Goal: Transaction & Acquisition: Purchase product/service

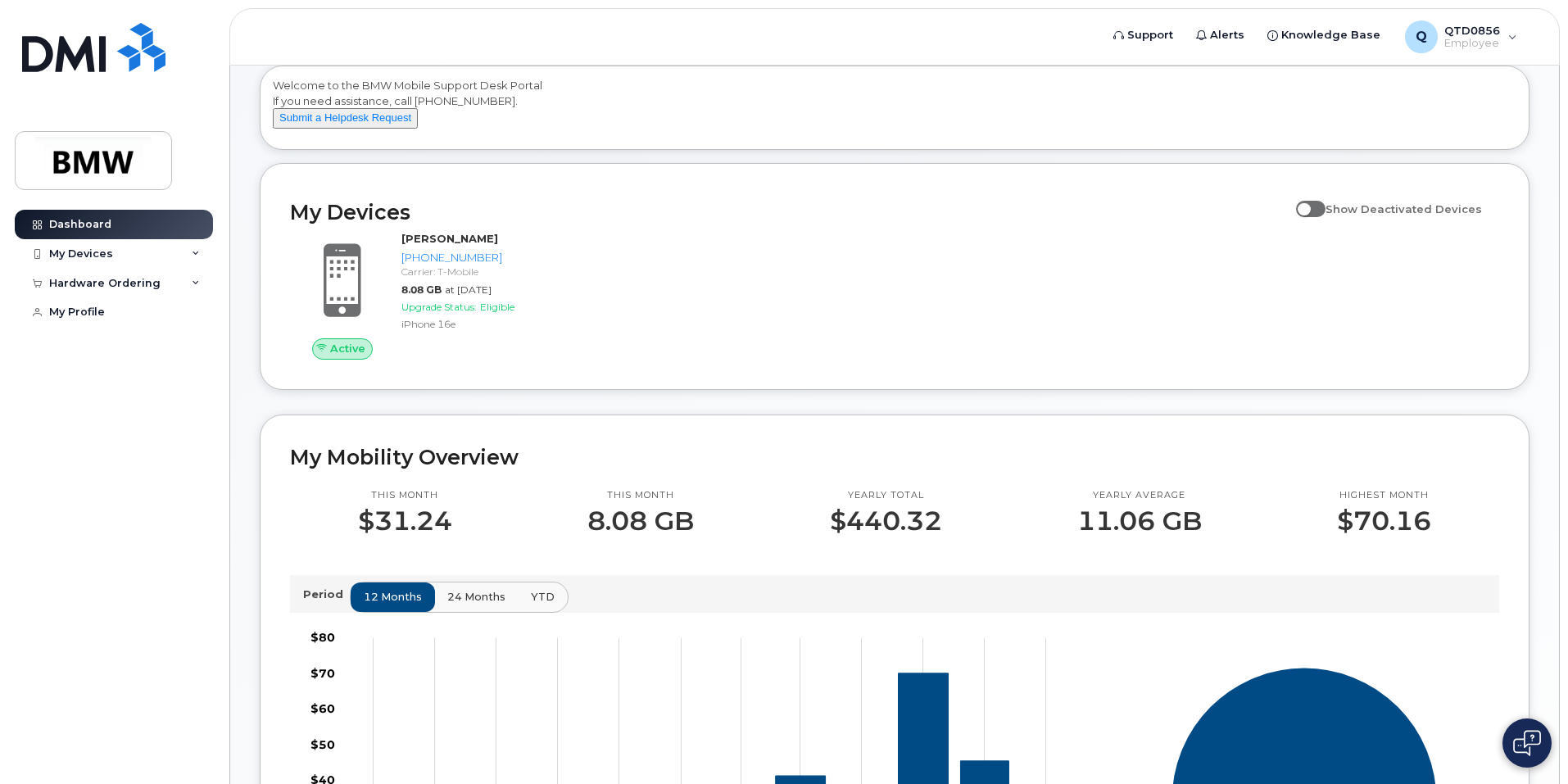
scroll to position [82, 0]
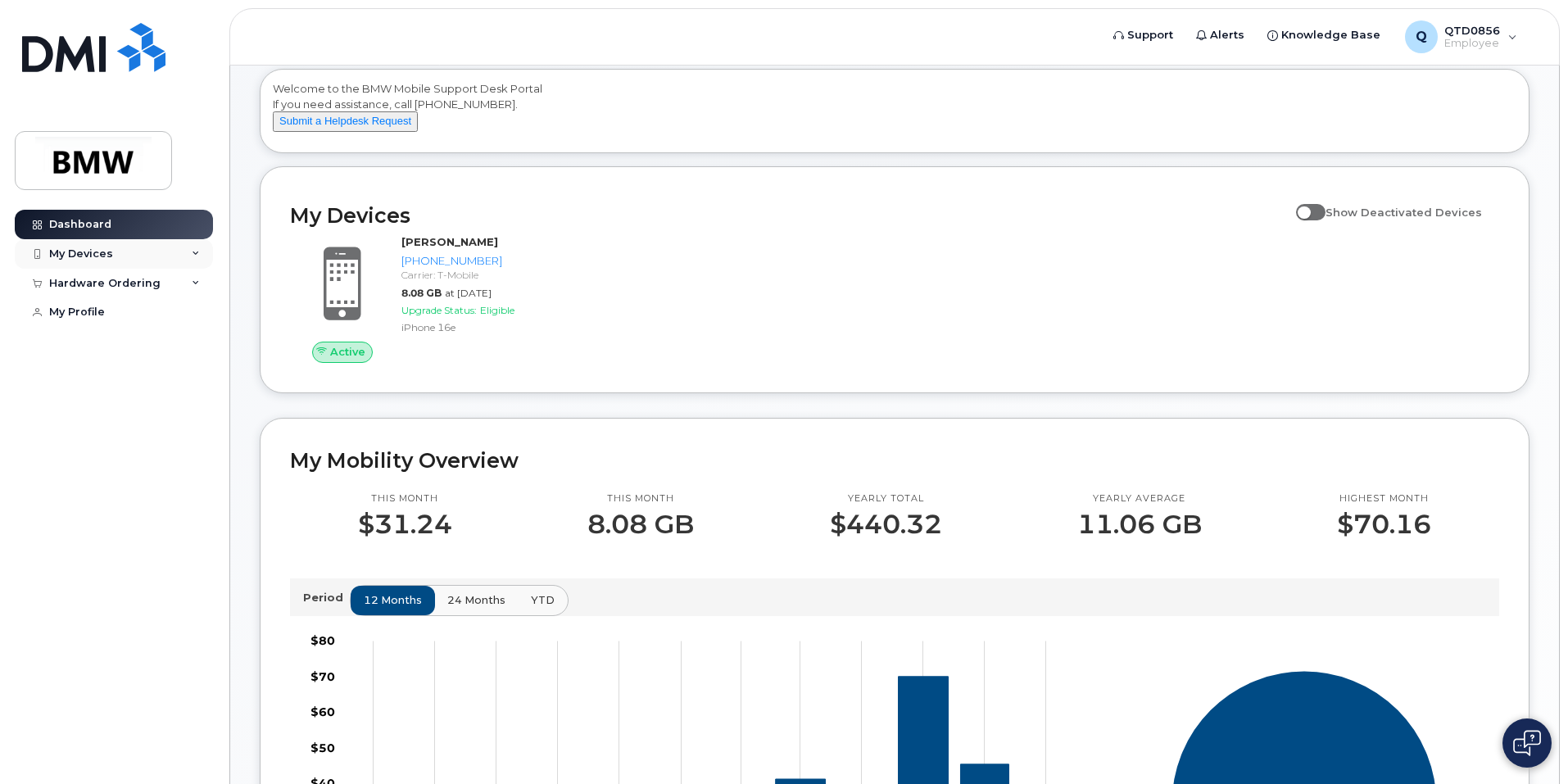
click at [80, 257] on div "My Devices" at bounding box center [81, 254] width 64 height 13
click at [113, 398] on div "Hardware Ordering" at bounding box center [114, 390] width 199 height 29
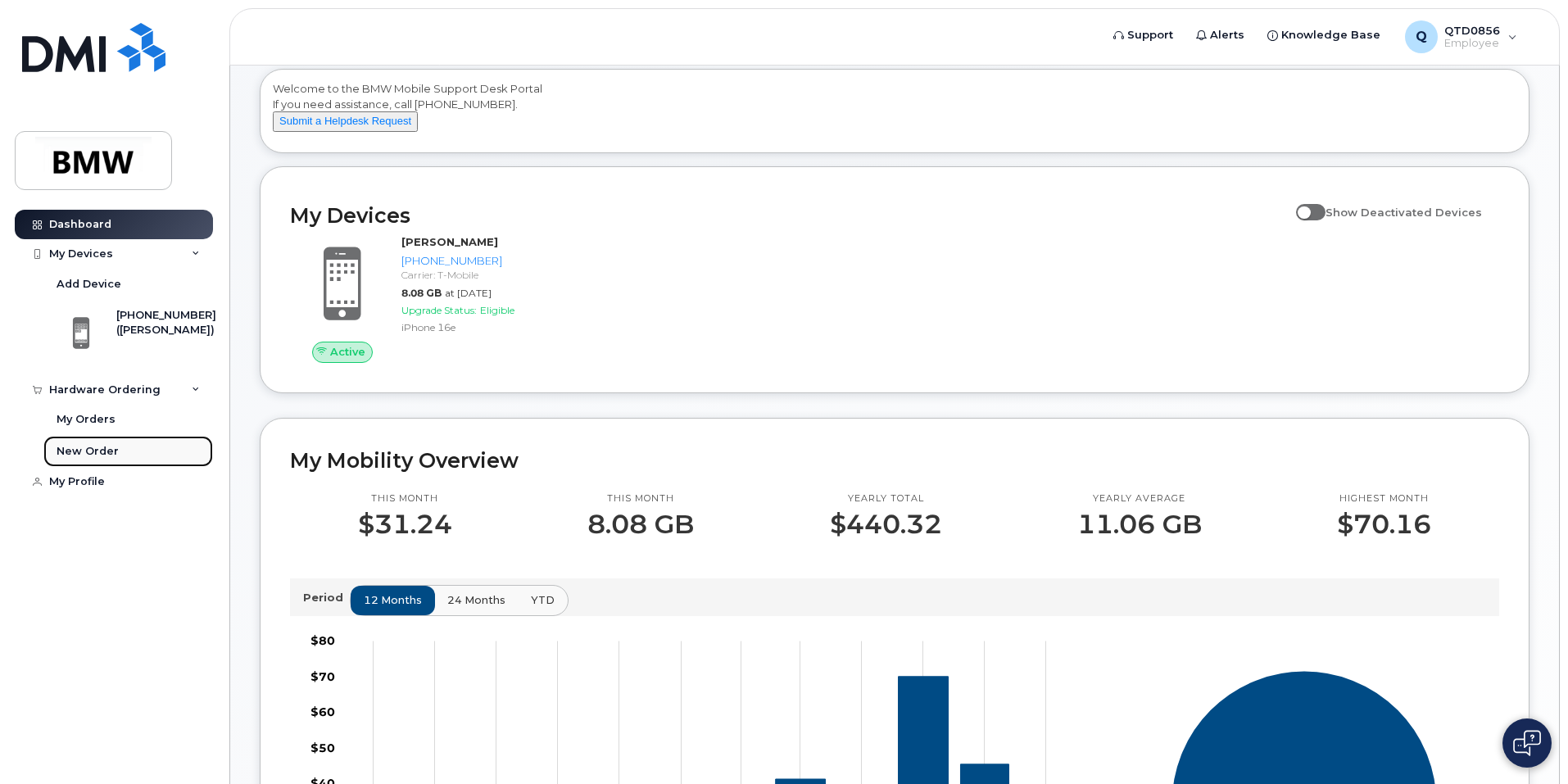
click at [103, 460] on link "New Order" at bounding box center [128, 450] width 169 height 31
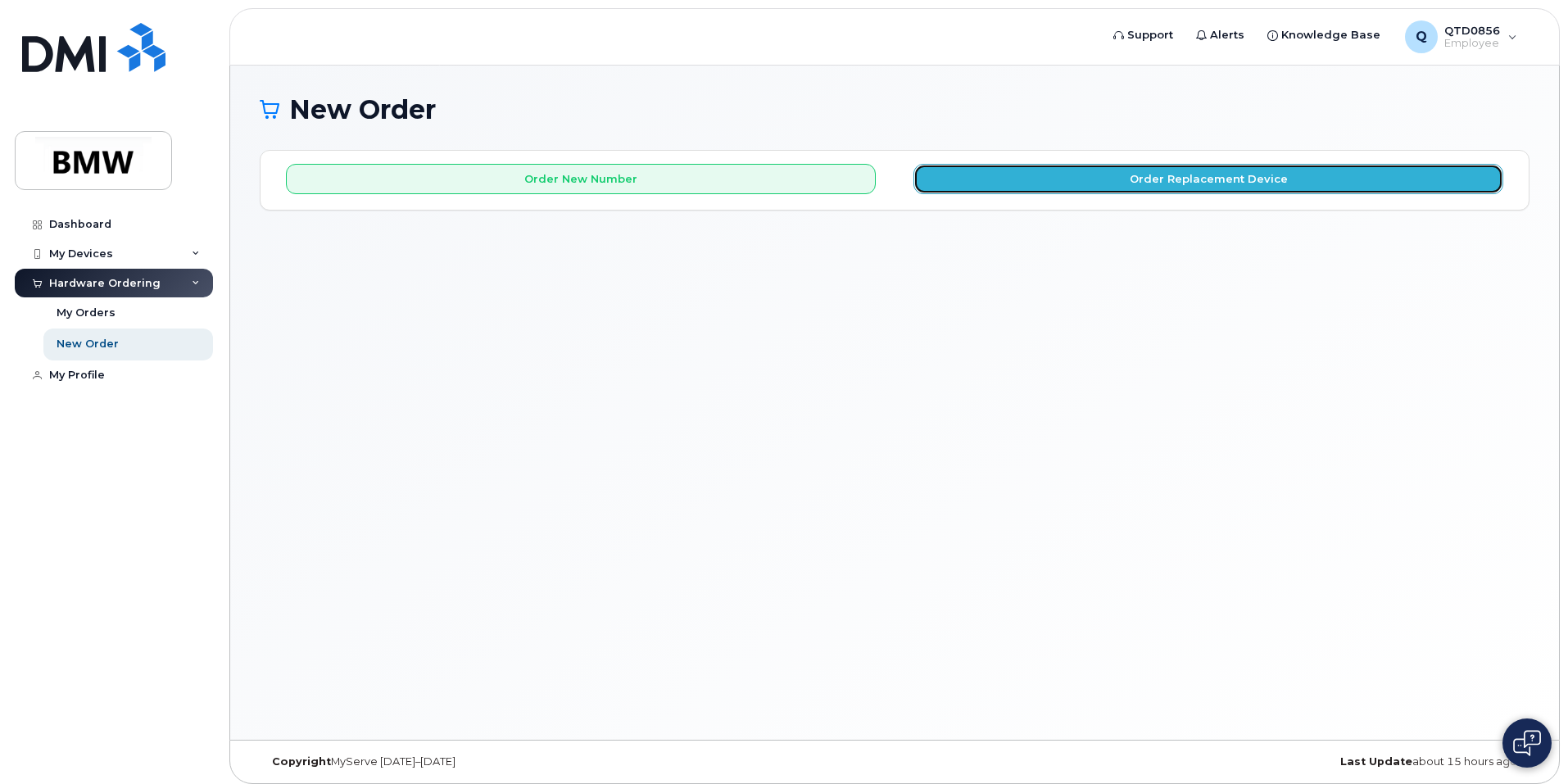
click at [1031, 168] on button "Order Replacement Device" at bounding box center [1209, 179] width 590 height 30
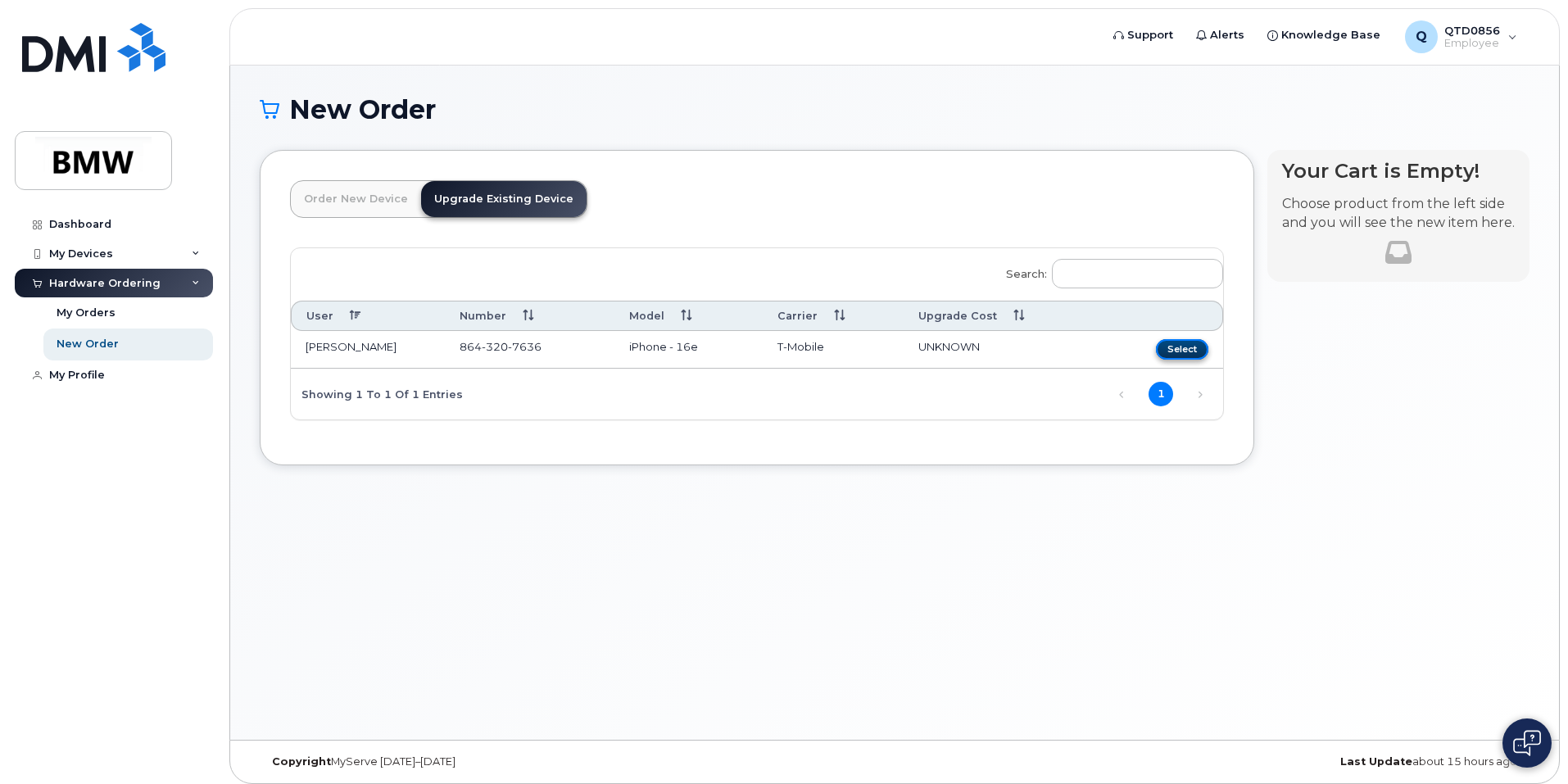
click at [1175, 346] on button "Select" at bounding box center [1182, 350] width 52 height 21
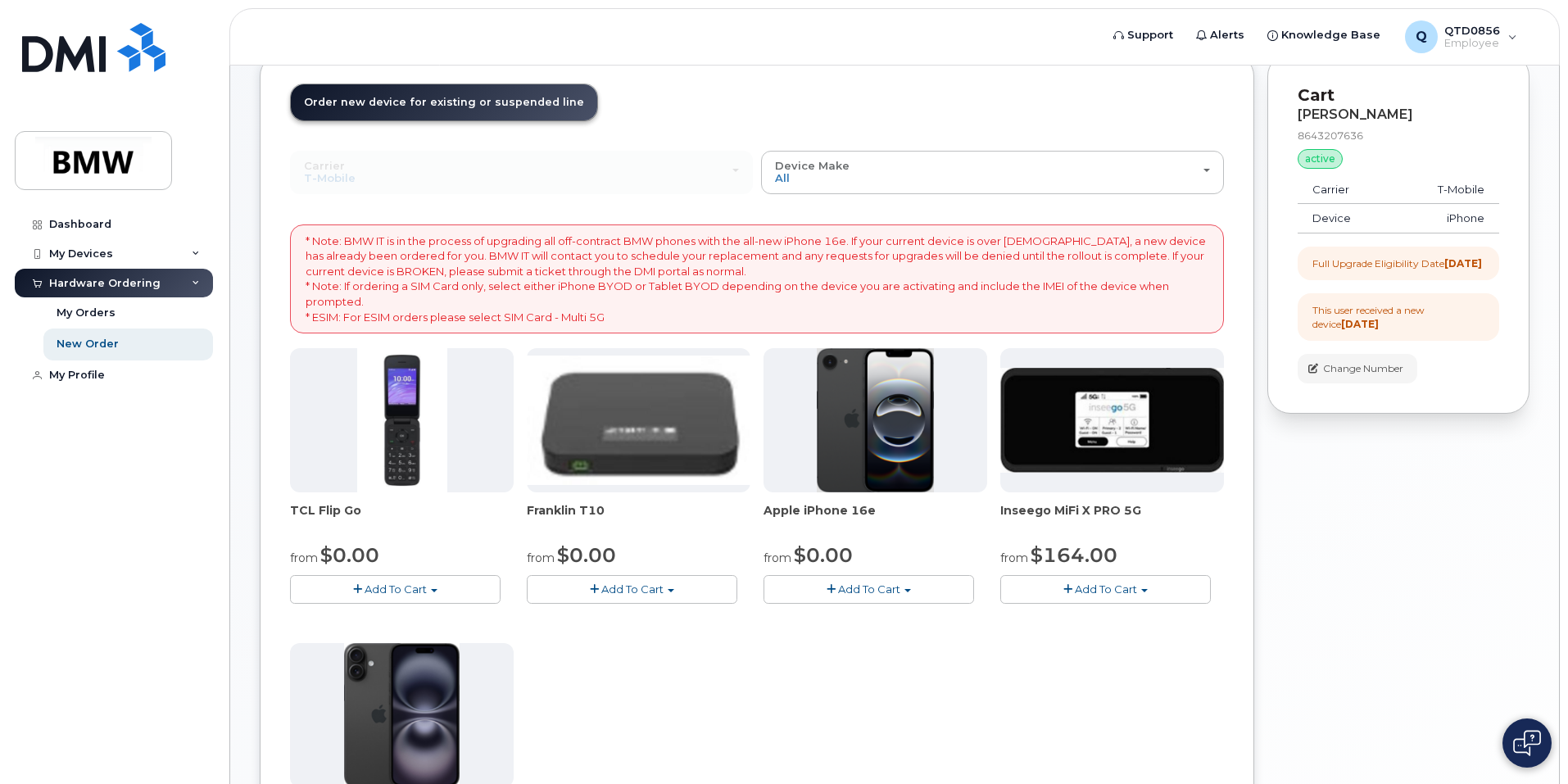
scroll to position [82, 0]
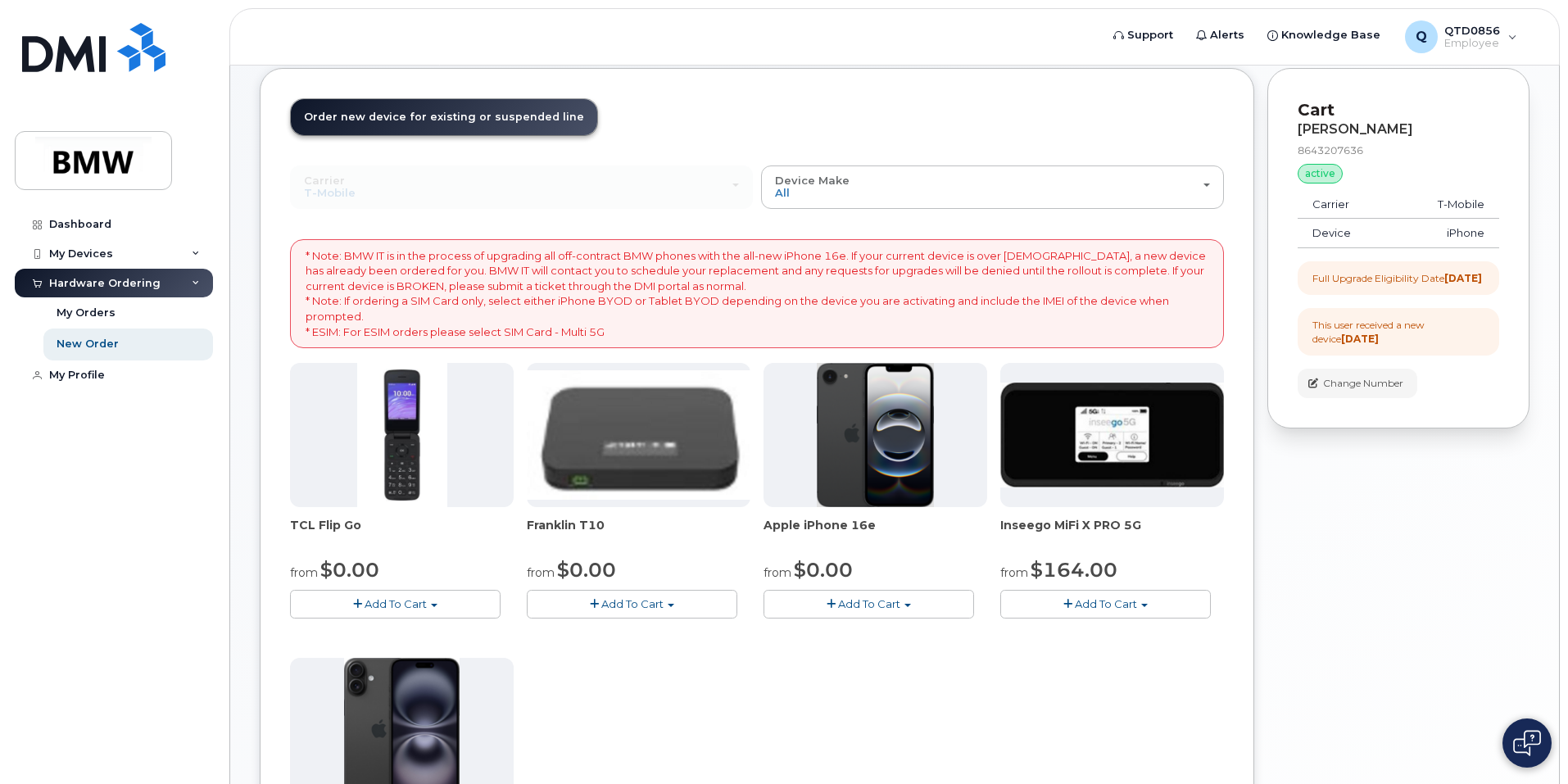
click at [875, 602] on span "Add To Cart" at bounding box center [868, 603] width 62 height 13
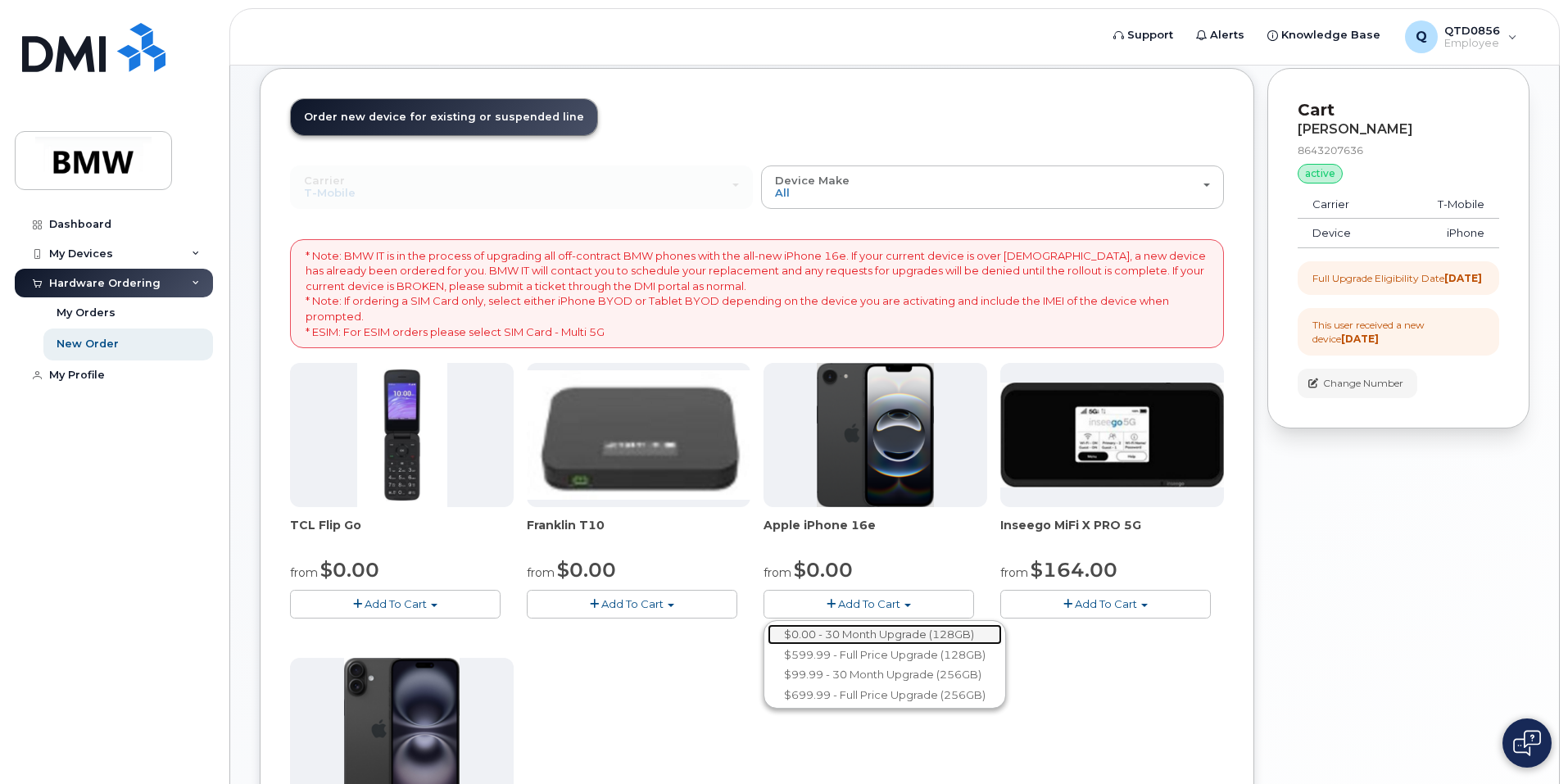
click at [821, 635] on link "$0.00 - 30 Month Upgrade (128GB)" at bounding box center [884, 635] width 234 height 21
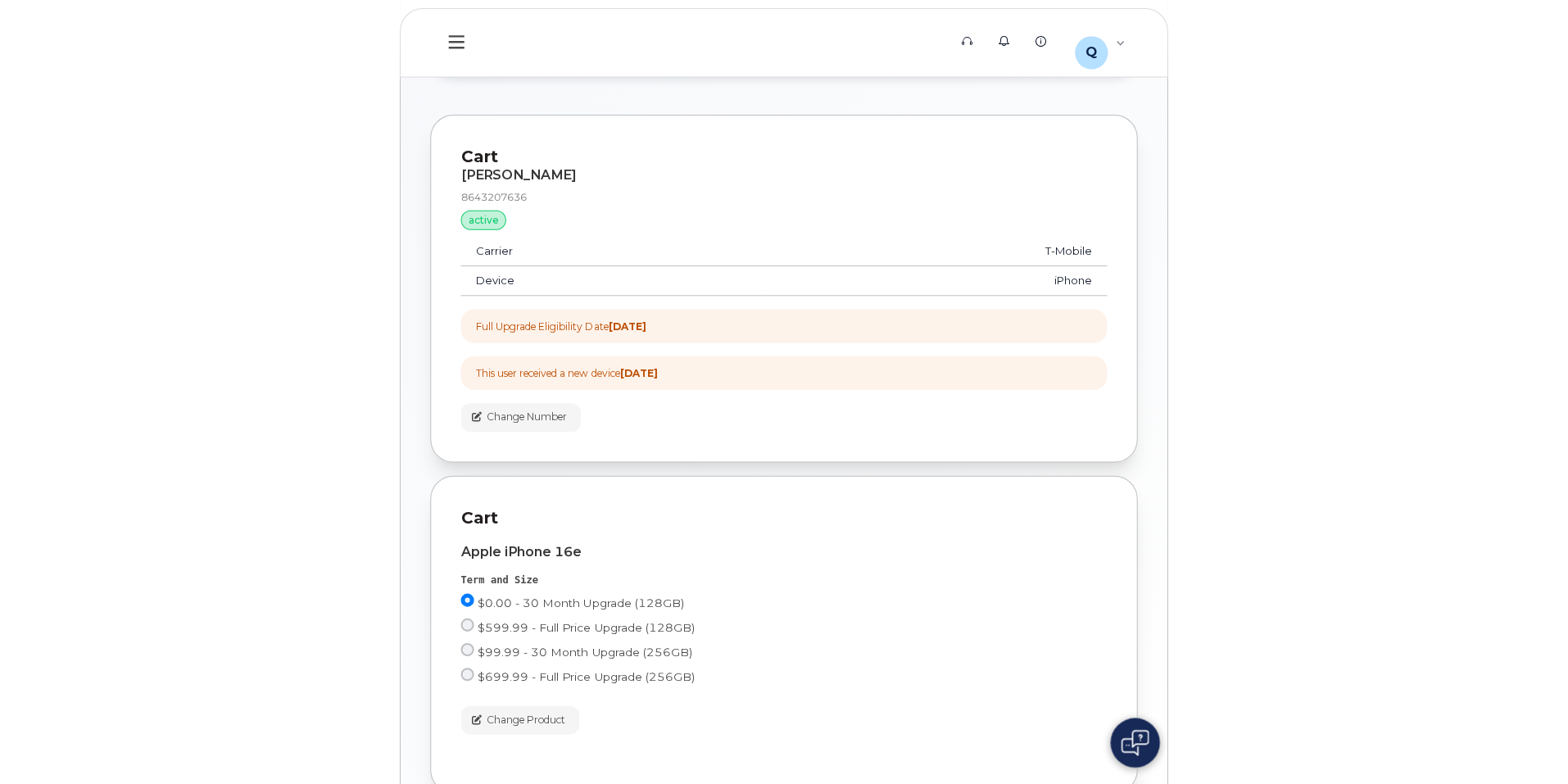
scroll to position [264, 0]
